Goal: Task Accomplishment & Management: Complete application form

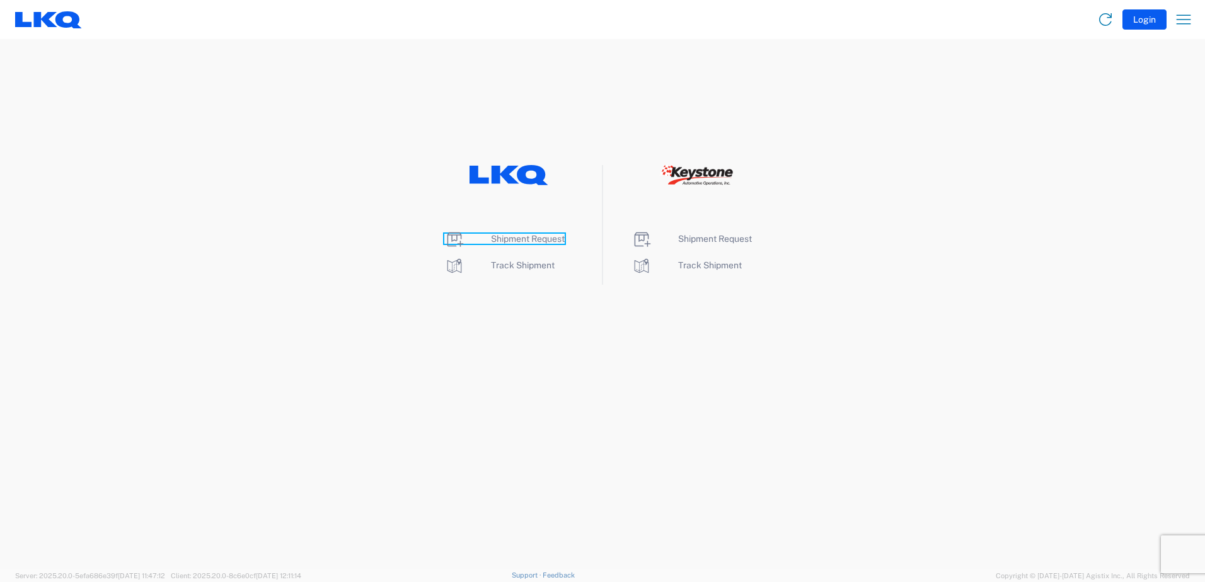
click at [519, 239] on span "Shipment Request" at bounding box center [528, 239] width 74 height 10
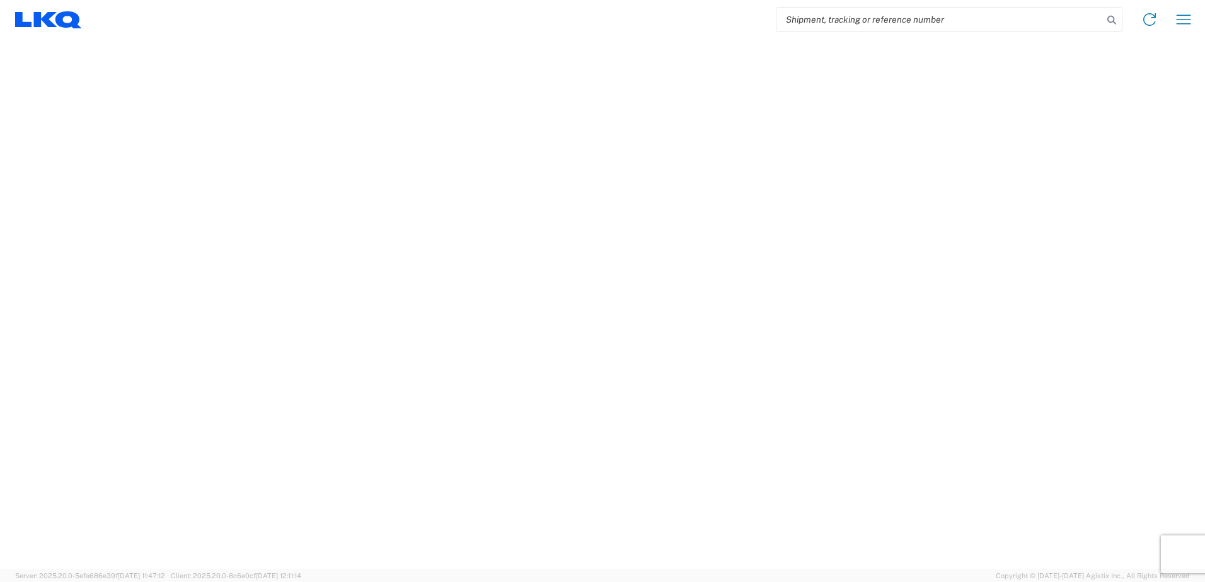
select select "FULL"
select select "LBS"
select select "IN"
